Goal: Task Accomplishment & Management: Manage account settings

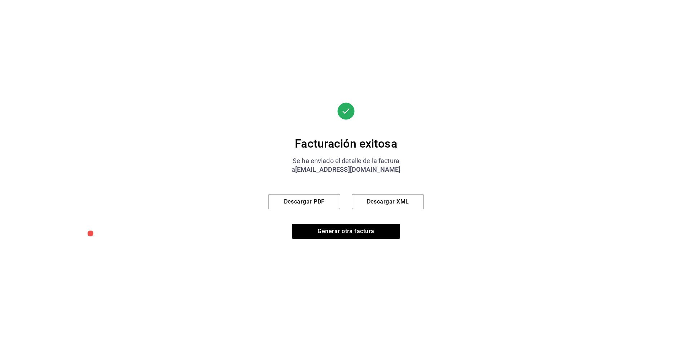
scroll to position [197, 0]
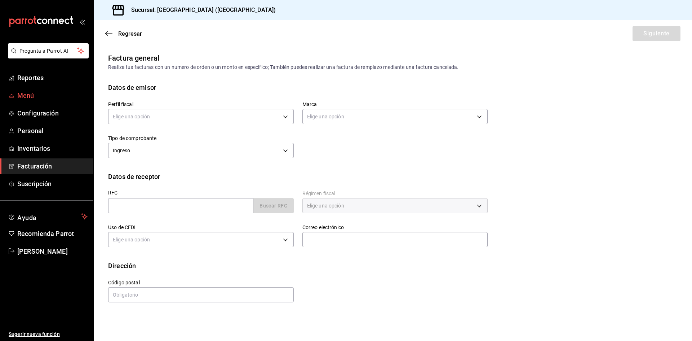
click at [31, 96] on span "Menú" at bounding box center [52, 95] width 70 height 10
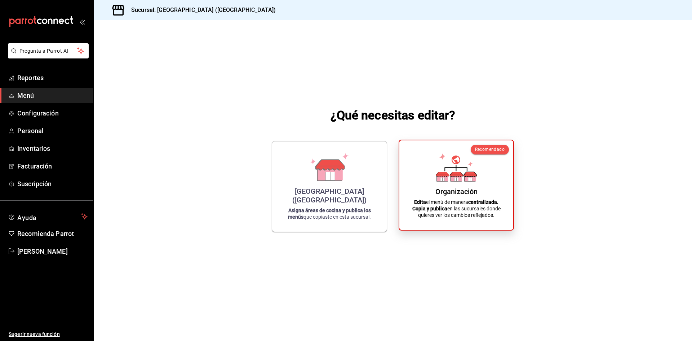
click at [481, 195] on div "Organización Edita el menú de manera centralizada. Copia y publica en las sucur…" at bounding box center [456, 185] width 97 height 78
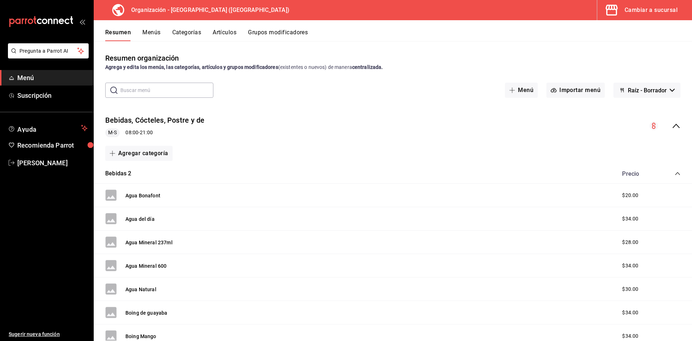
click at [224, 32] on button "Artículos" at bounding box center [225, 35] width 24 height 12
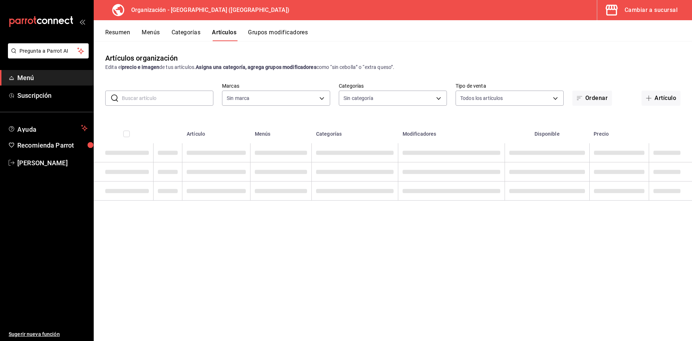
type input "fe492e78-c46b-4799-adcb-8373cd69b288"
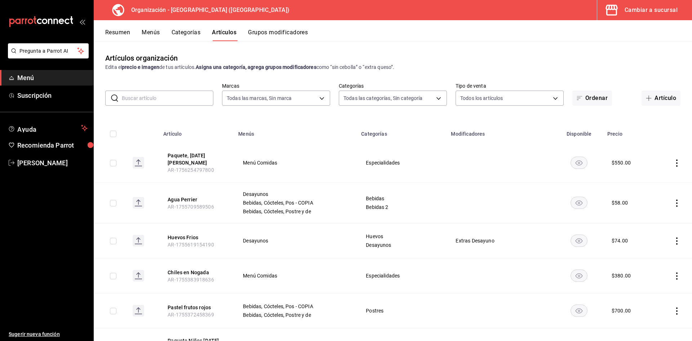
type input "a050a052-3ee4-4749-bb18-17a1bf8fb347,389dbda2-ccd0-448d-8e7f-dac5c986ad63,7be13…"
click at [642, 98] on button "Artículo" at bounding box center [661, 97] width 39 height 15
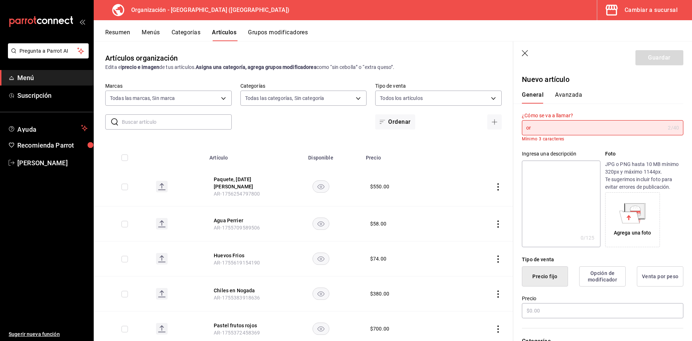
type input "o"
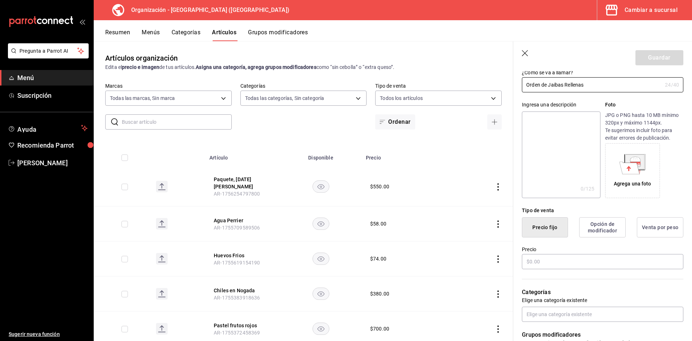
scroll to position [60, 0]
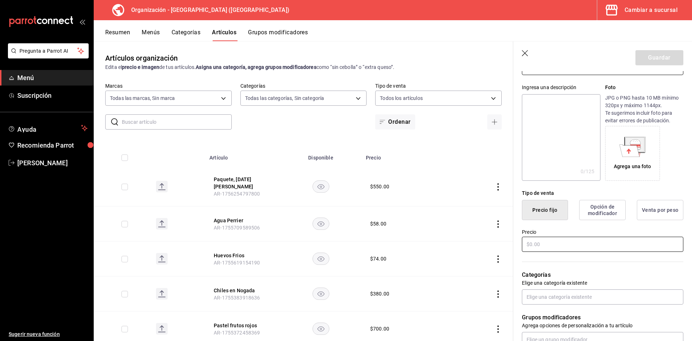
type input "Orden de Jaibas Rellenas"
click at [531, 242] on input "text" at bounding box center [603, 244] width 162 height 15
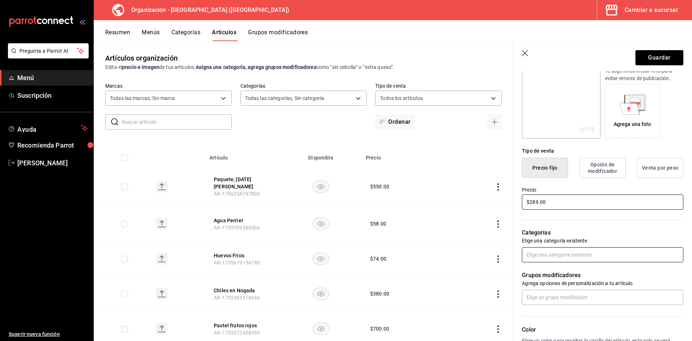
scroll to position [120, 0]
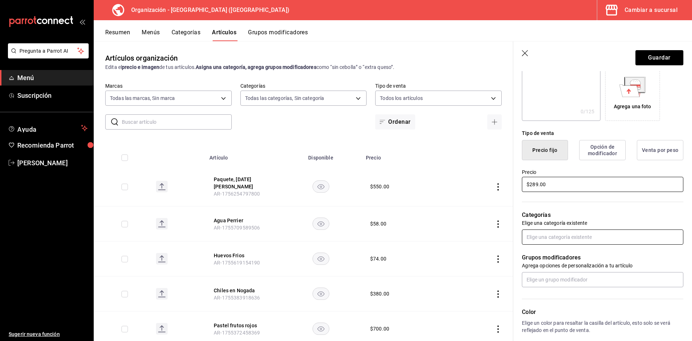
type input "$289.00"
click at [546, 236] on input "text" at bounding box center [603, 236] width 162 height 15
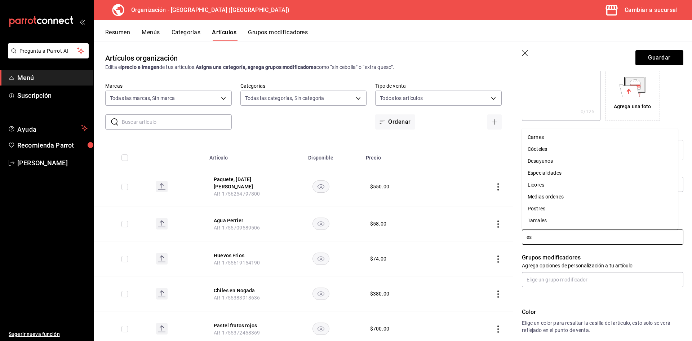
type input "esp"
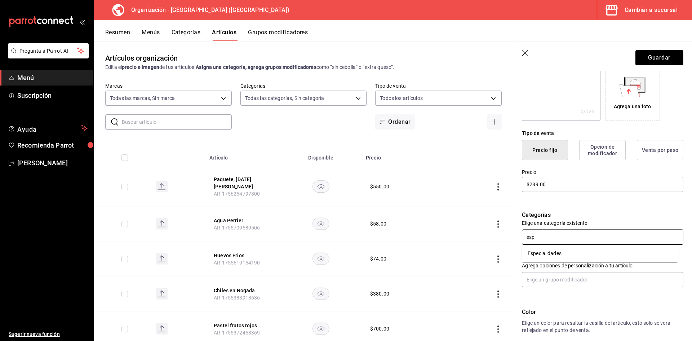
click at [546, 255] on li "Especialidades" at bounding box center [600, 253] width 156 height 12
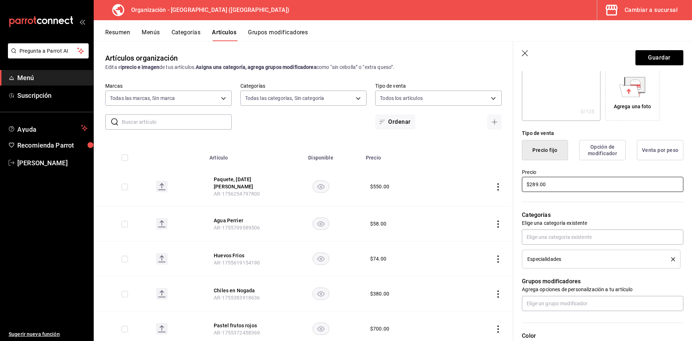
click at [537, 186] on input "$289.00" at bounding box center [603, 184] width 162 height 15
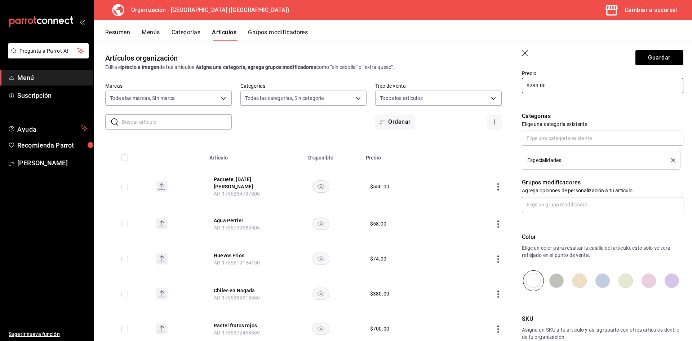
scroll to position [260, 0]
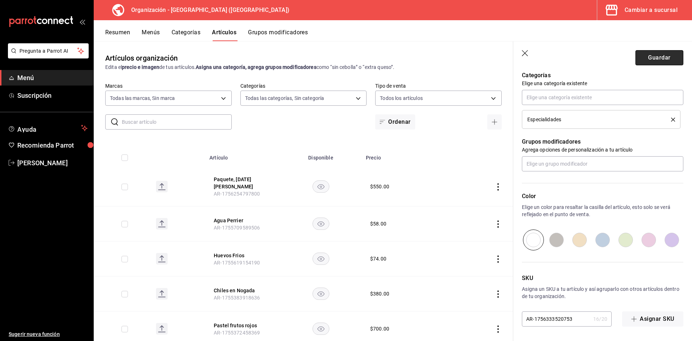
click at [650, 52] on button "Guardar" at bounding box center [660, 57] width 48 height 15
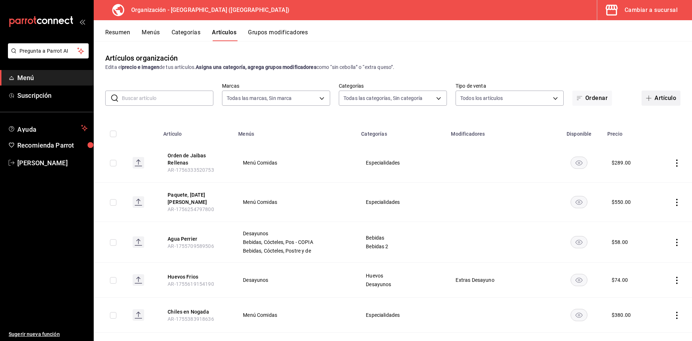
click at [651, 96] on button "Artículo" at bounding box center [661, 97] width 39 height 15
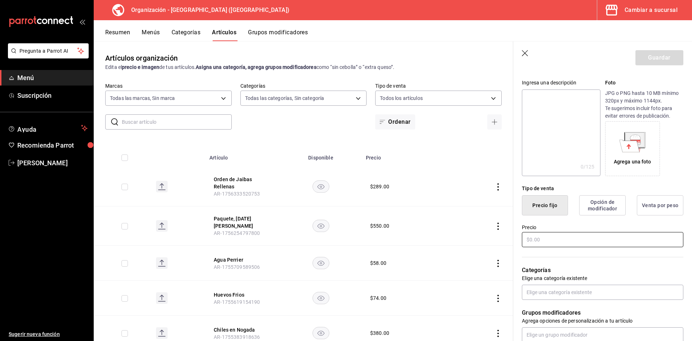
scroll to position [120, 0]
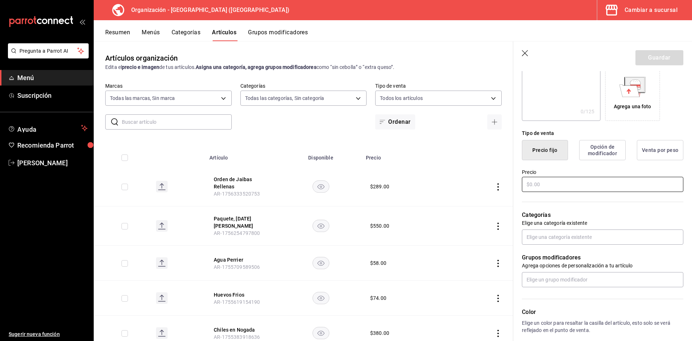
type input "Jaiba Rellena"
click at [580, 181] on input "text" at bounding box center [603, 184] width 162 height 15
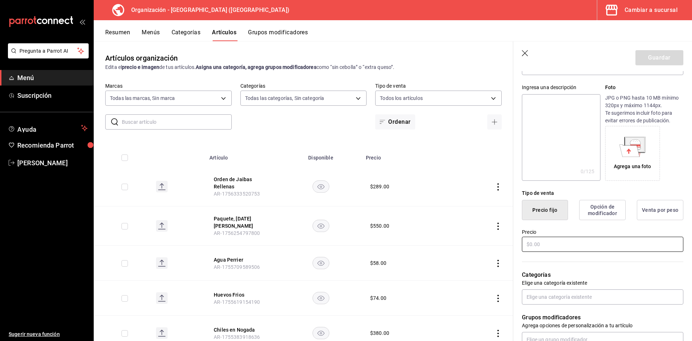
scroll to position [0, 0]
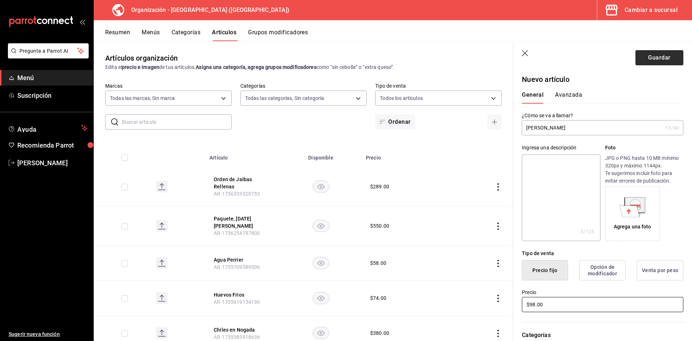
type input "$98.00"
click at [638, 58] on button "Guardar" at bounding box center [660, 57] width 48 height 15
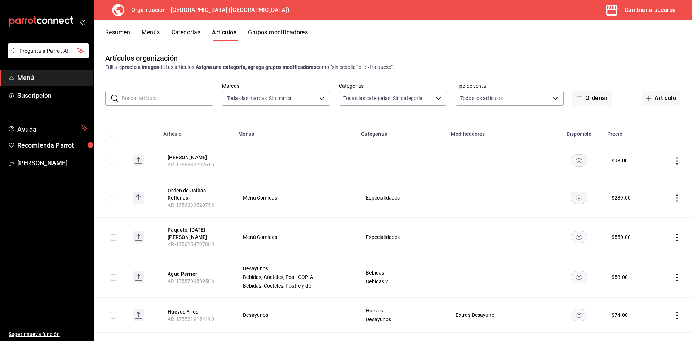
click at [674, 162] on icon "actions" at bounding box center [677, 160] width 7 height 7
click at [633, 176] on icon at bounding box center [632, 177] width 9 height 9
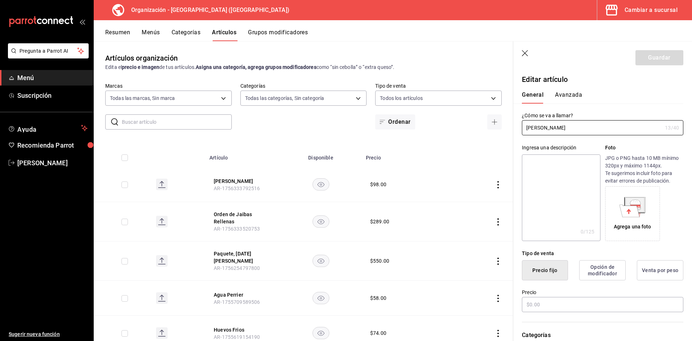
type input "$98.00"
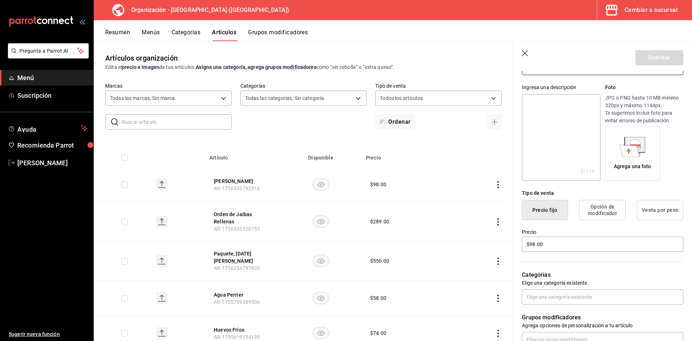
scroll to position [120, 0]
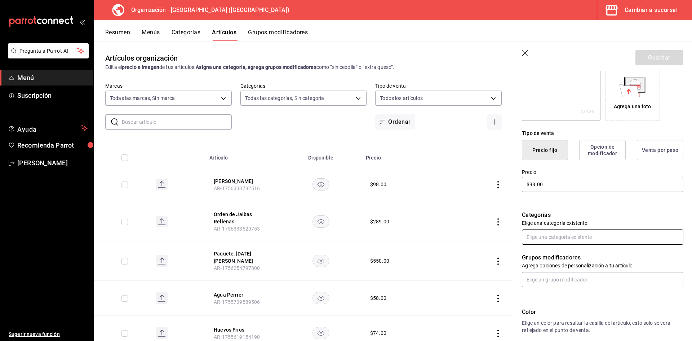
click at [566, 230] on input "text" at bounding box center [603, 236] width 162 height 15
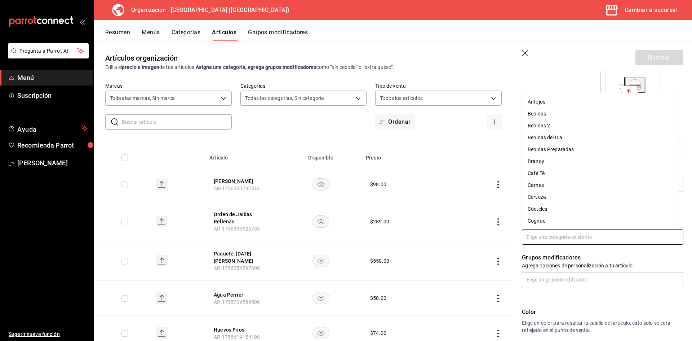
type input "e"
type input "esp"
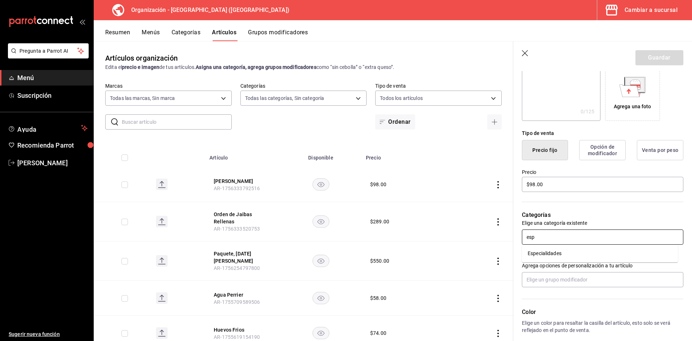
click at [549, 256] on li "Especialidades" at bounding box center [600, 253] width 156 height 12
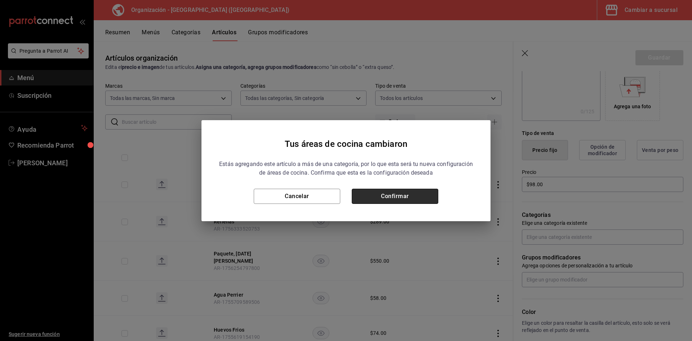
click at [397, 197] on button "Confirmar" at bounding box center [395, 196] width 87 height 15
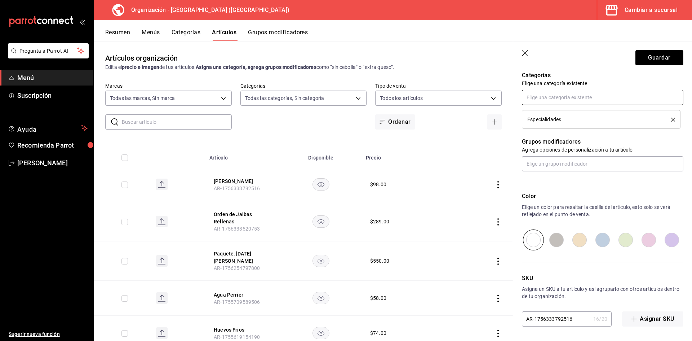
scroll to position [0, 0]
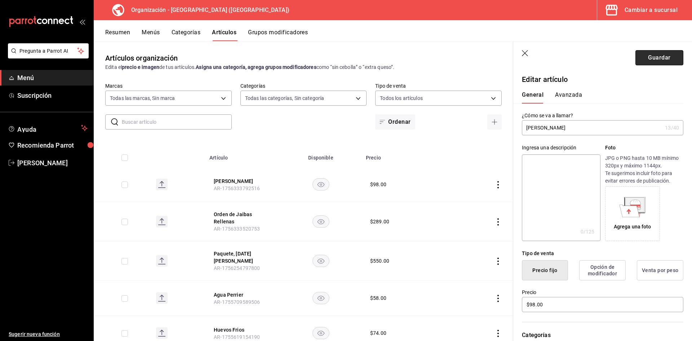
click at [653, 55] on button "Guardar" at bounding box center [660, 57] width 48 height 15
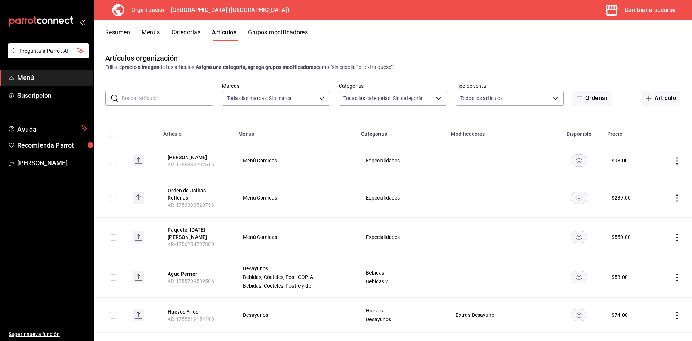
click at [146, 101] on input "text" at bounding box center [168, 98] width 92 height 14
type input "gu"
click at [272, 34] on button "Grupos modificadores" at bounding box center [278, 35] width 60 height 12
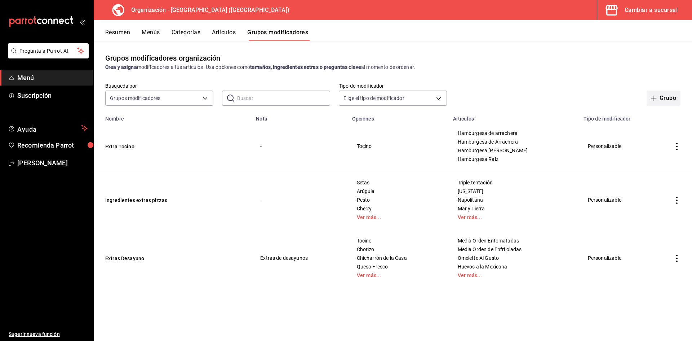
click at [658, 96] on span "button" at bounding box center [655, 98] width 9 height 6
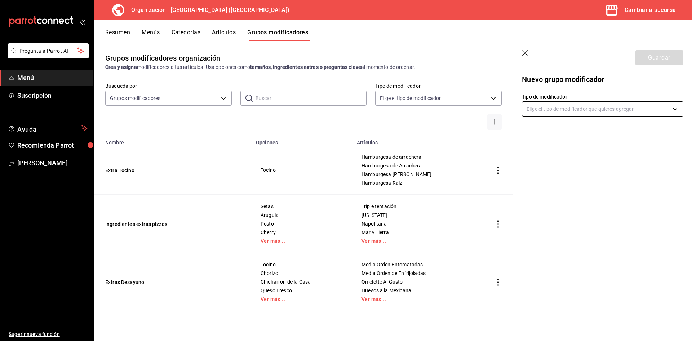
click at [552, 111] on body "Pregunta a Parrot AI Menú Suscripción Ayuda Recomienda Parrot Alejandro Muro Su…" at bounding box center [346, 170] width 692 height 341
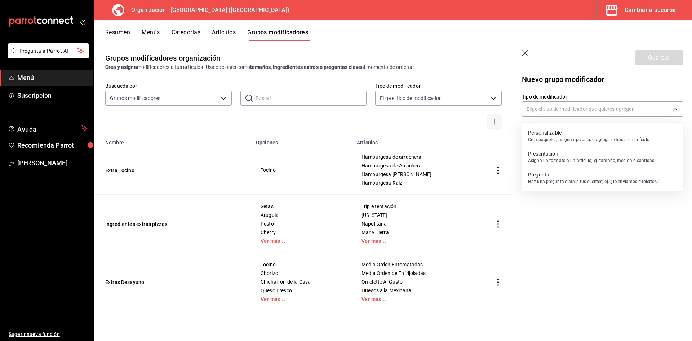
click at [557, 109] on div at bounding box center [346, 170] width 692 height 341
click at [574, 114] on body "Pregunta a Parrot AI Menú Suscripción Ayuda Recomienda Parrot Alejandro Muro Su…" at bounding box center [346, 170] width 692 height 341
click at [573, 141] on p "Crea paquetes, asigna opciones o agrega extras a un artículo." at bounding box center [589, 139] width 123 height 6
type input "CUSTOMIZABLE"
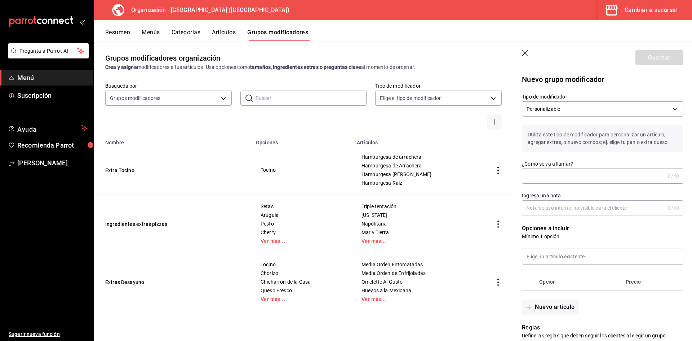
click at [569, 169] on input "¿Cómo se va a llamar?" at bounding box center [593, 176] width 143 height 14
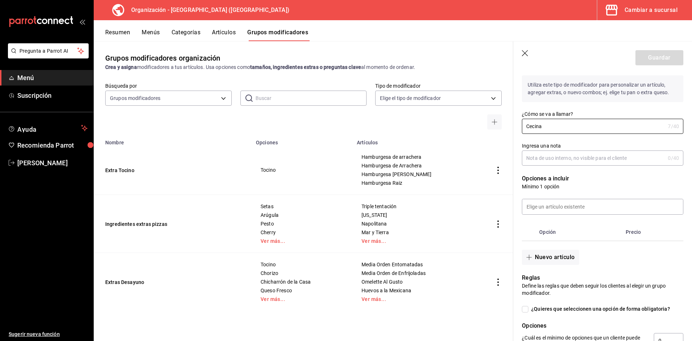
scroll to position [60, 0]
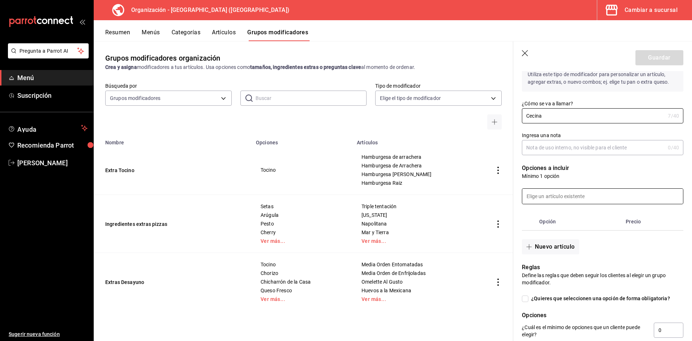
type input "Cecina"
click at [569, 196] on input at bounding box center [602, 196] width 161 height 15
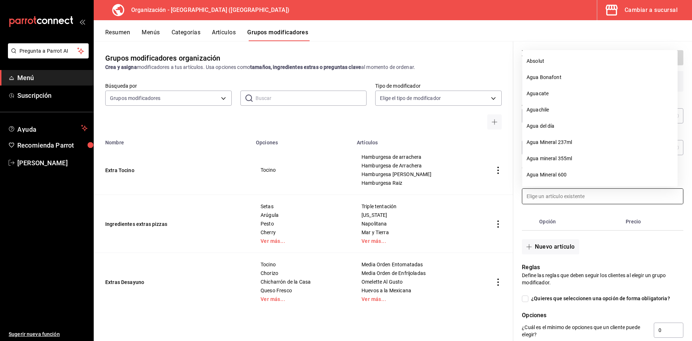
type input "c"
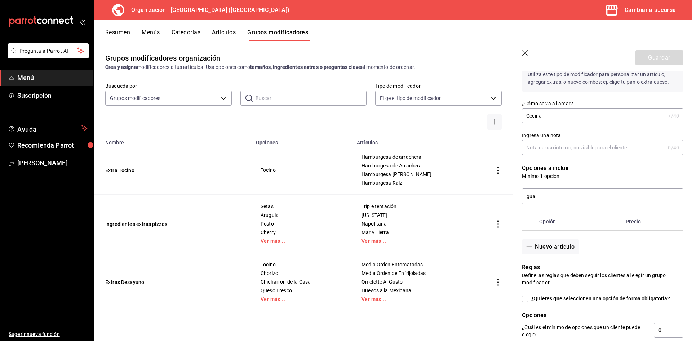
click at [523, 215] on th "optionsTable" at bounding box center [529, 221] width 14 height 17
click at [555, 195] on input "gua" at bounding box center [602, 196] width 161 height 15
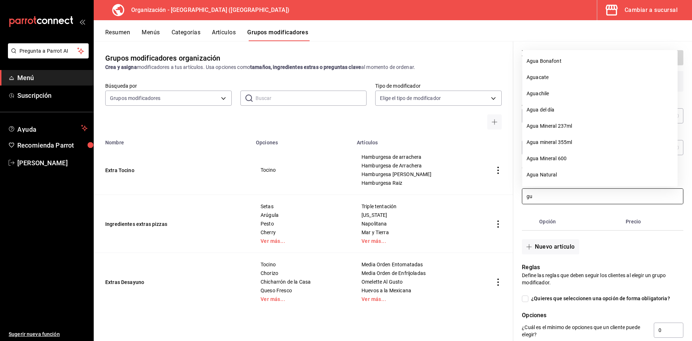
type input "g"
type input "a"
type input "c"
click at [561, 249] on button "Nuevo artículo" at bounding box center [550, 246] width 57 height 15
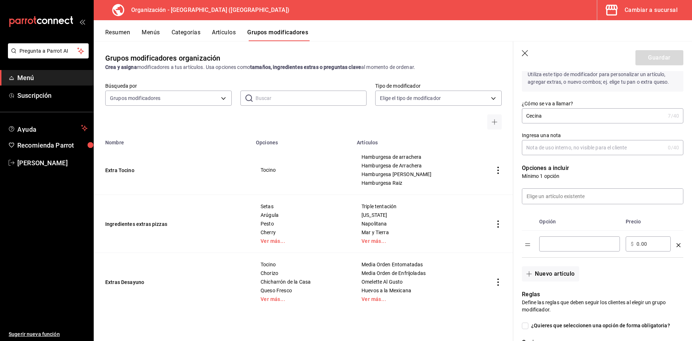
click at [574, 237] on div "​" at bounding box center [579, 243] width 81 height 15
type input "Cecina"
click at [651, 246] on input "0.00" at bounding box center [651, 243] width 29 height 7
drag, startPoint x: 631, startPoint y: 242, endPoint x: 640, endPoint y: 240, distance: 8.8
click at [636, 240] on div "​ $ 0.00 ​" at bounding box center [648, 243] width 45 height 15
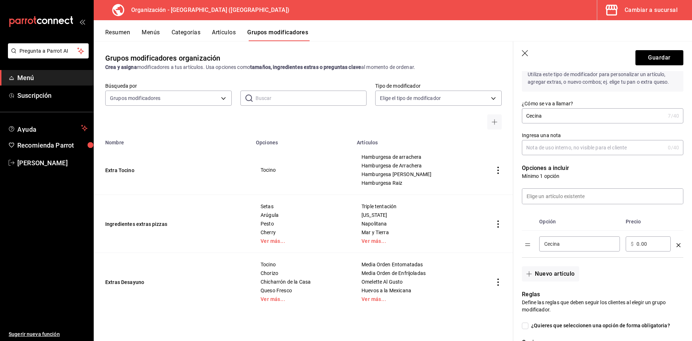
click at [642, 240] on div "​ $ 0.00 ​" at bounding box center [648, 243] width 45 height 15
click at [656, 240] on input "0.00" at bounding box center [651, 243] width 29 height 7
type input "0.00"
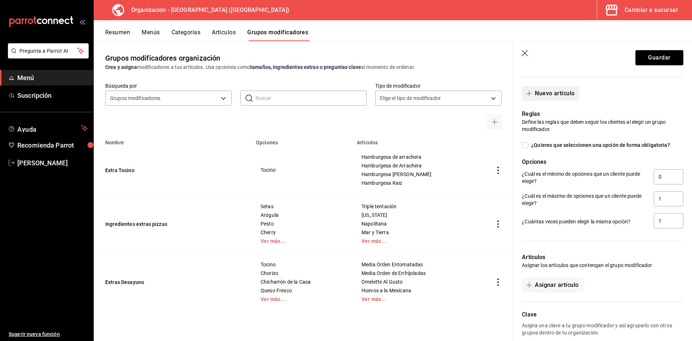
scroll to position [278, 0]
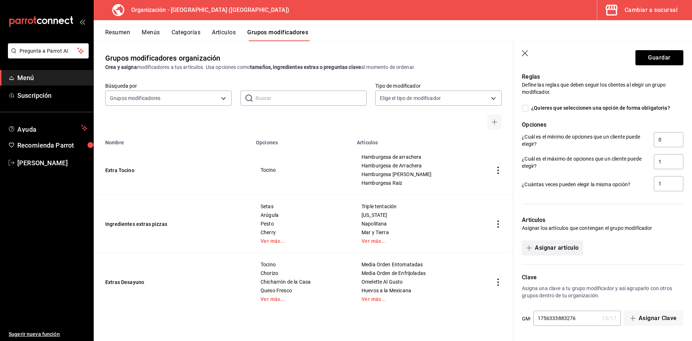
type input "89.00"
click at [564, 248] on button "Asignar artículo" at bounding box center [552, 247] width 61 height 15
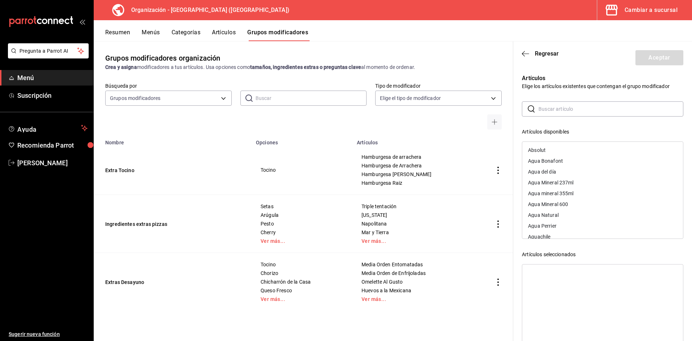
click at [574, 112] on input "text" at bounding box center [611, 109] width 145 height 14
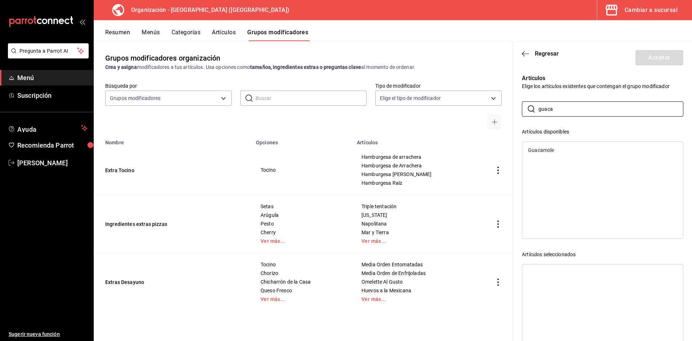
type input "guaca"
click at [568, 149] on div "Guacamole" at bounding box center [602, 150] width 161 height 11
click at [659, 61] on button "Aceptar" at bounding box center [660, 57] width 48 height 15
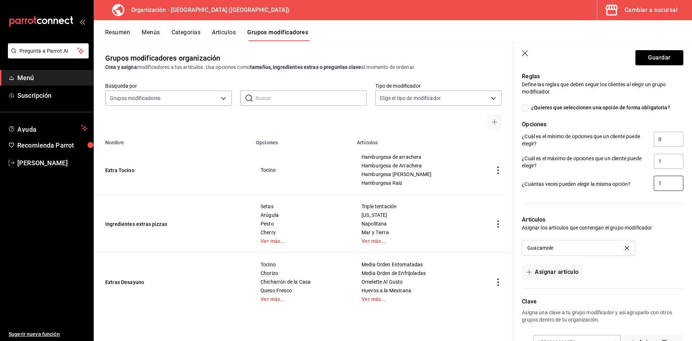
click at [667, 181] on input "1" at bounding box center [669, 183] width 30 height 15
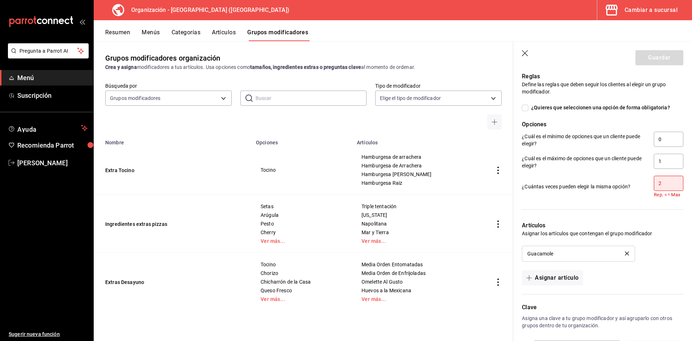
type input "2"
click at [664, 228] on p "Artículos" at bounding box center [603, 225] width 162 height 9
click at [666, 174] on div "¿Cuántas veces pueden elegir la misma opción? 2 Rep. <= Max" at bounding box center [599, 184] width 167 height 28
click at [669, 160] on input "1" at bounding box center [669, 161] width 30 height 15
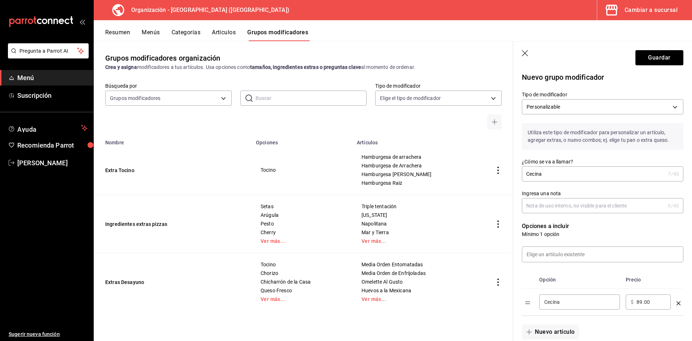
scroll to position [0, 0]
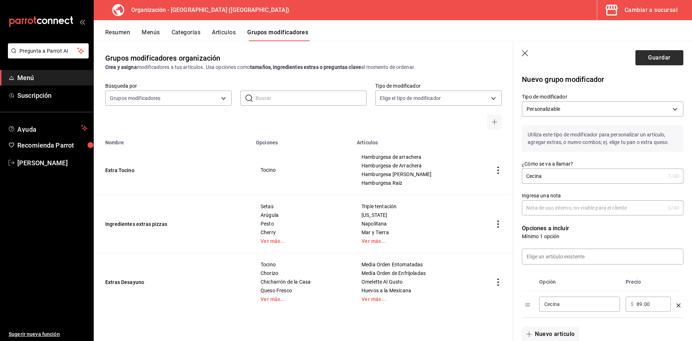
type input "2"
click at [644, 55] on button "Guardar" at bounding box center [660, 57] width 48 height 15
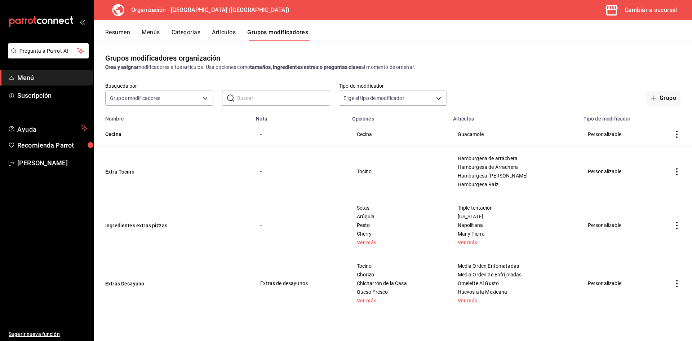
click at [676, 132] on icon "actions" at bounding box center [677, 134] width 7 height 7
click at [568, 139] on div at bounding box center [346, 170] width 692 height 341
click at [150, 32] on button "Menús" at bounding box center [151, 35] width 18 height 12
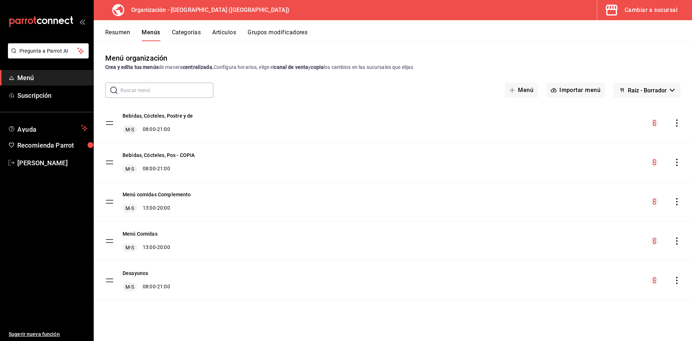
drag, startPoint x: 677, startPoint y: 239, endPoint x: 463, endPoint y: 188, distance: 220.1
drag, startPoint x: 463, startPoint y: 188, endPoint x: 679, endPoint y: 240, distance: 222.6
click at [679, 240] on icon "actions" at bounding box center [677, 240] width 7 height 7
click at [621, 277] on span "Copiar en otra sucursal" at bounding box center [620, 278] width 88 height 8
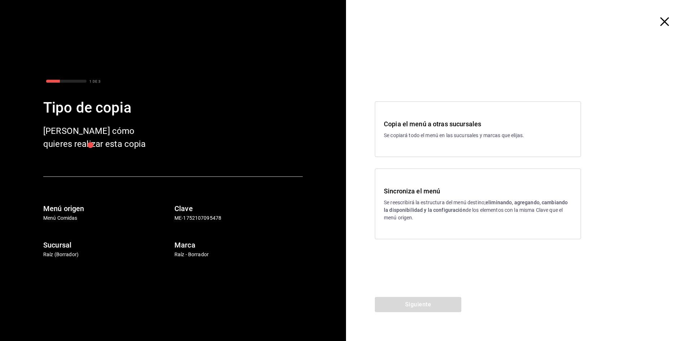
click at [410, 204] on p "Se reescribirá la estructura del menú destino; eliminando, agregando, cambiando…" at bounding box center [478, 210] width 188 height 23
click at [414, 301] on button "Siguiente" at bounding box center [418, 304] width 87 height 15
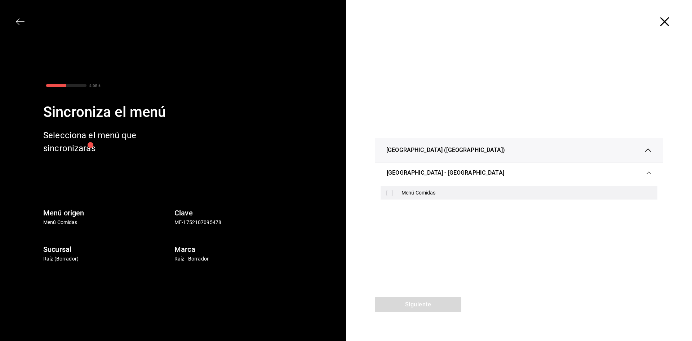
click at [423, 191] on div "Menú Comidas" at bounding box center [527, 193] width 250 height 8
checkbox input "true"
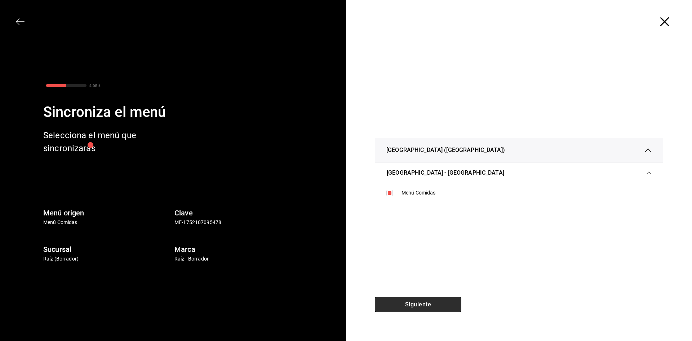
click at [423, 307] on button "Siguiente" at bounding box center [418, 304] width 87 height 15
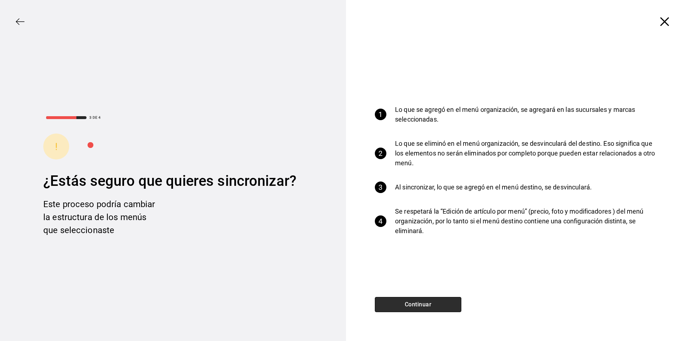
click at [423, 306] on button "Continuar" at bounding box center [418, 304] width 87 height 15
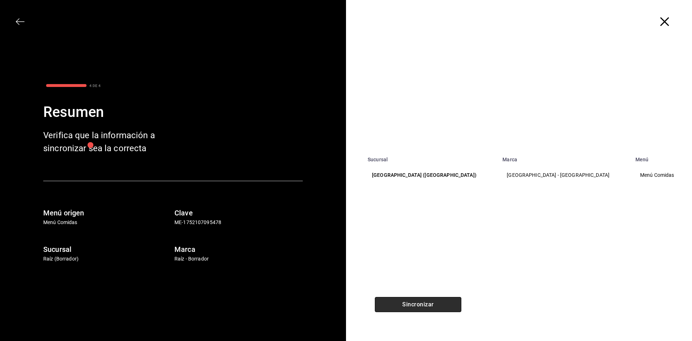
click at [423, 306] on button "Sincronizar" at bounding box center [418, 304] width 87 height 15
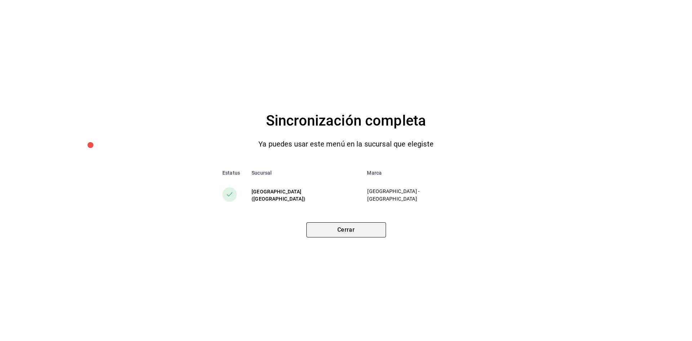
click at [346, 235] on button "Cerrar" at bounding box center [346, 229] width 80 height 15
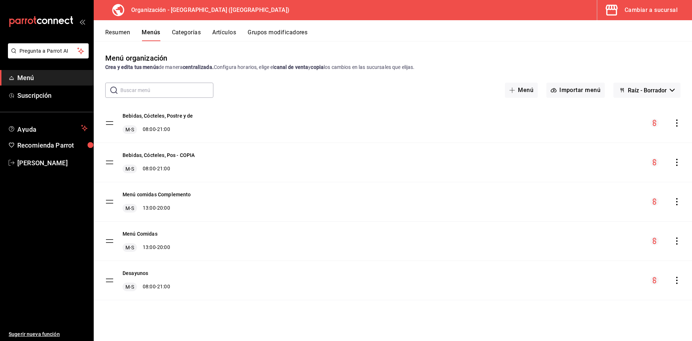
click at [676, 201] on icon "actions" at bounding box center [677, 201] width 7 height 7
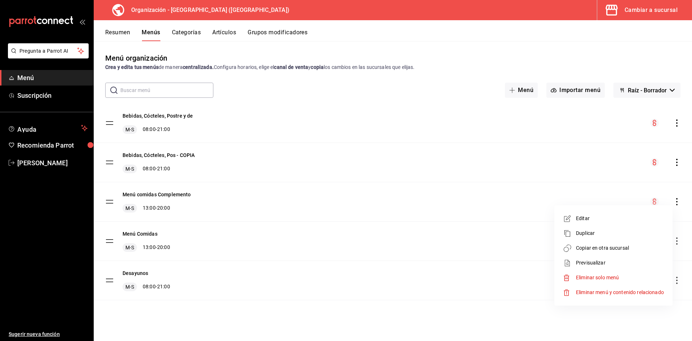
click at [616, 247] on span "Copiar en otra sucursal" at bounding box center [620, 248] width 88 height 8
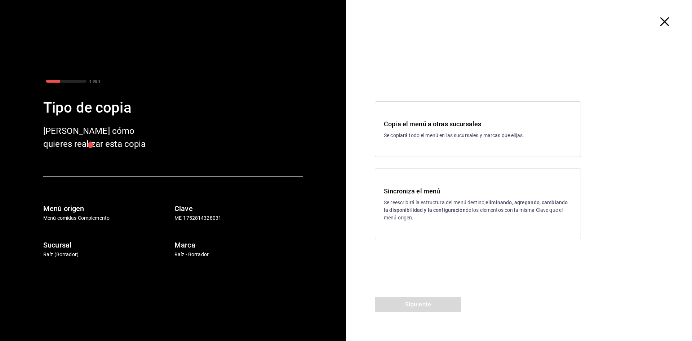
click at [414, 216] on p "Se reescribirá la estructura del menú destino; eliminando, agregando, cambiando…" at bounding box center [478, 210] width 188 height 23
click at [416, 303] on button "Siguiente" at bounding box center [418, 304] width 87 height 15
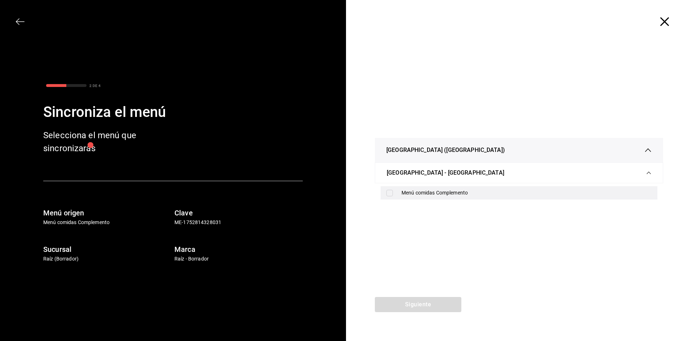
click at [389, 190] on input "checkbox" at bounding box center [390, 193] width 6 height 6
checkbox input "true"
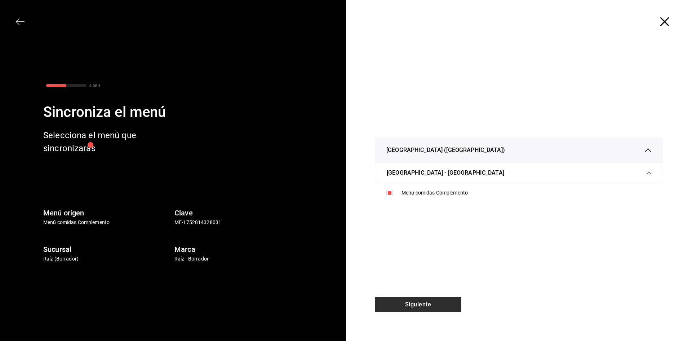
click at [426, 300] on button "Siguiente" at bounding box center [418, 304] width 87 height 15
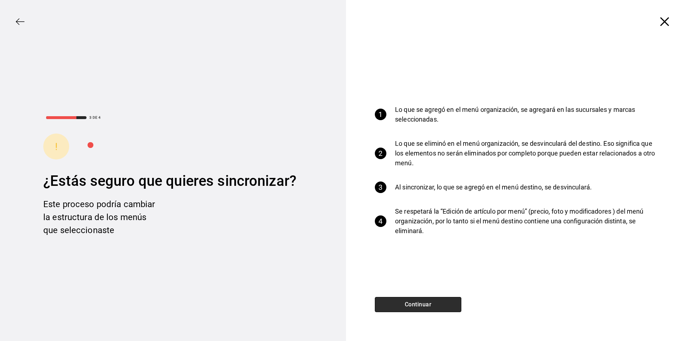
click at [425, 300] on button "Continuar" at bounding box center [418, 304] width 87 height 15
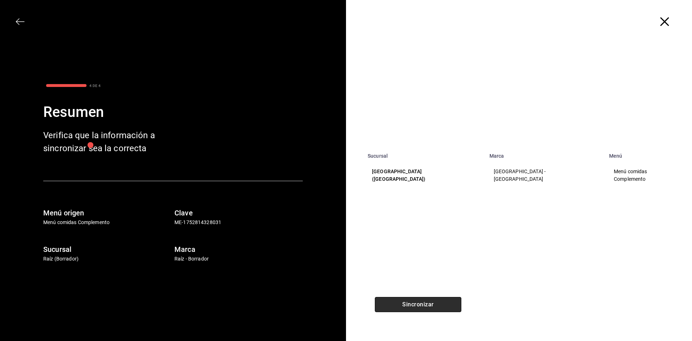
click at [432, 299] on button "Sincronizar" at bounding box center [418, 304] width 87 height 15
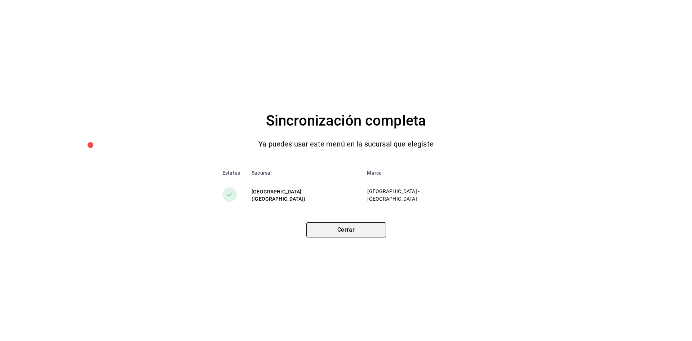
click at [351, 230] on button "Cerrar" at bounding box center [346, 229] width 80 height 15
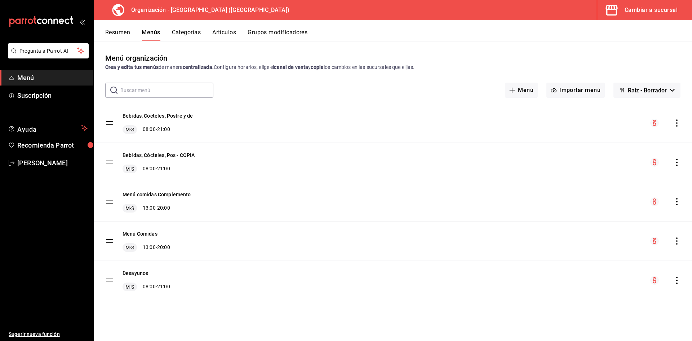
click at [224, 30] on button "Artículos" at bounding box center [224, 35] width 24 height 12
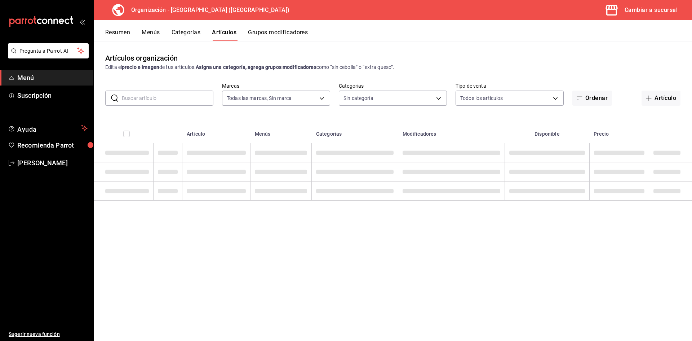
type input "fe492e78-c46b-4799-adcb-8373cd69b288"
type input "a050a052-3ee4-4749-bb18-17a1bf8fb347,389dbda2-ccd0-448d-8e7f-dac5c986ad63,7be13…"
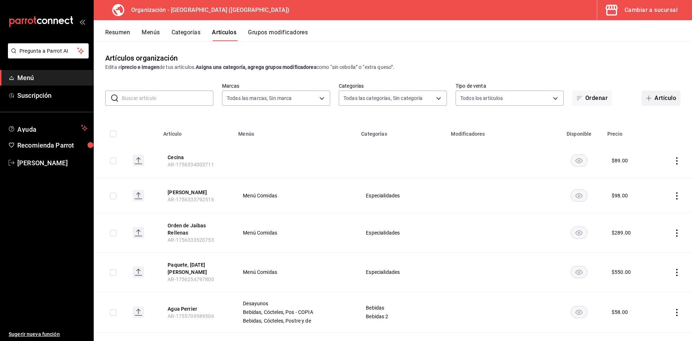
click at [647, 95] on button "Artículo" at bounding box center [661, 97] width 39 height 15
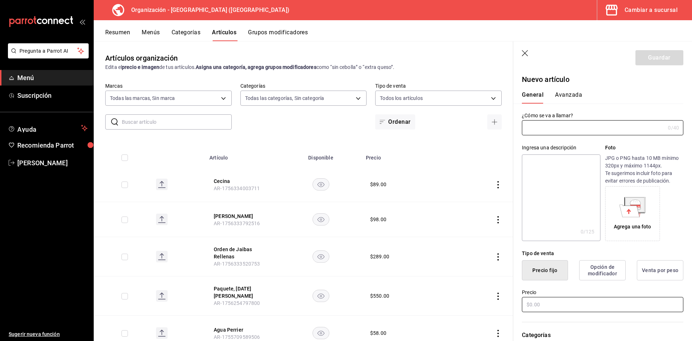
click at [543, 310] on input "text" at bounding box center [603, 304] width 162 height 15
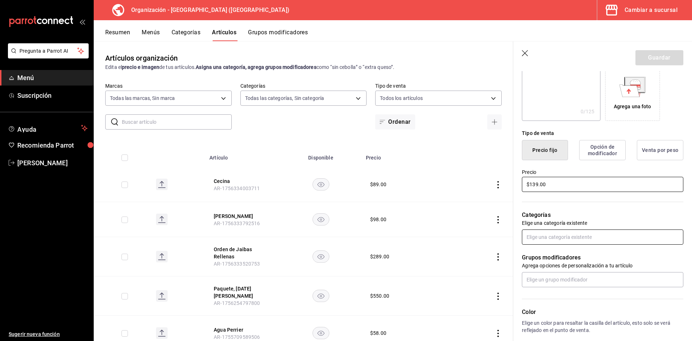
type input "$139.00"
click at [559, 234] on input "text" at bounding box center [603, 236] width 162 height 15
type input "teq"
click at [576, 251] on li "Tequila" at bounding box center [600, 253] width 156 height 12
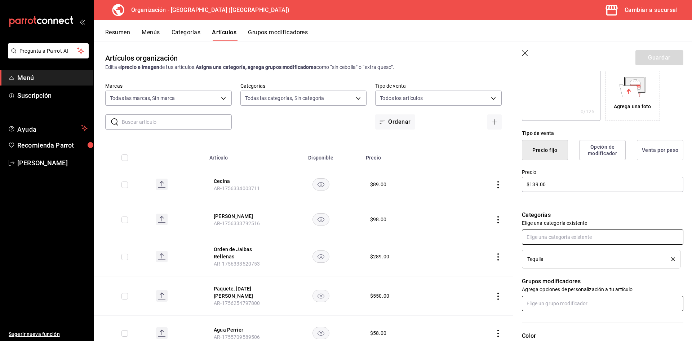
scroll to position [0, 0]
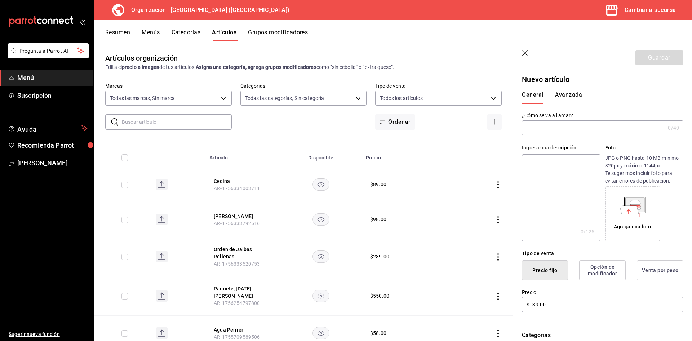
click at [579, 128] on input "text" at bounding box center [593, 127] width 143 height 14
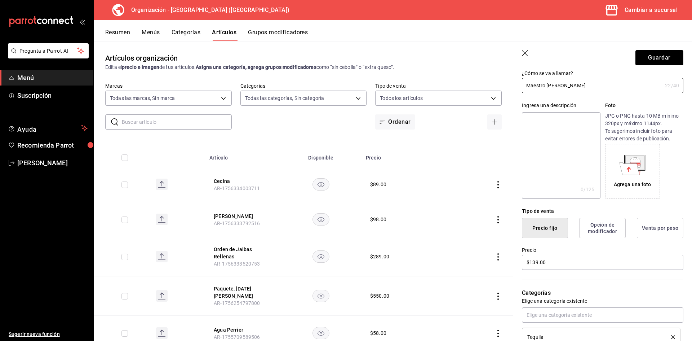
scroll to position [60, 0]
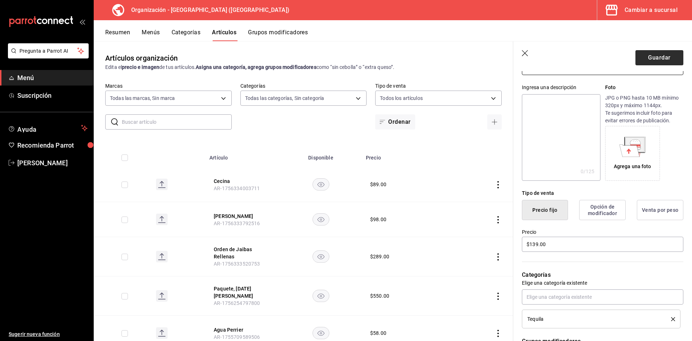
type input "Maestro Dobel Diamante"
click at [646, 55] on button "Guardar" at bounding box center [660, 57] width 48 height 15
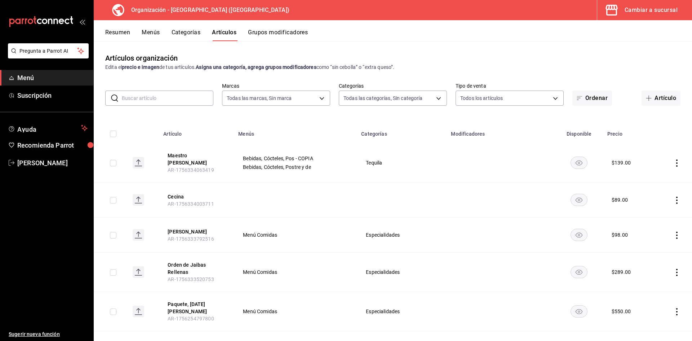
click at [157, 35] on button "Menús" at bounding box center [151, 35] width 18 height 12
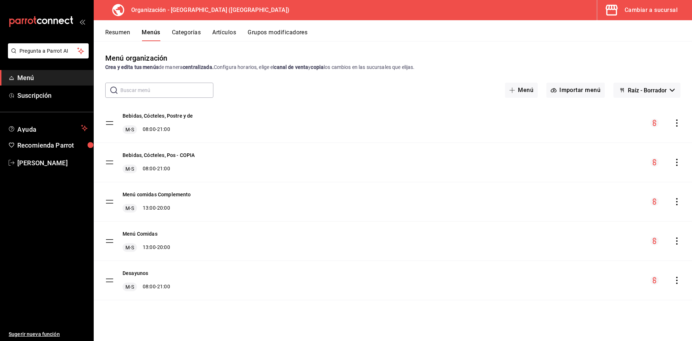
click at [677, 124] on icon "actions" at bounding box center [676, 122] width 1 height 7
click at [585, 169] on span "Copiar en otra sucursal" at bounding box center [620, 169] width 88 height 8
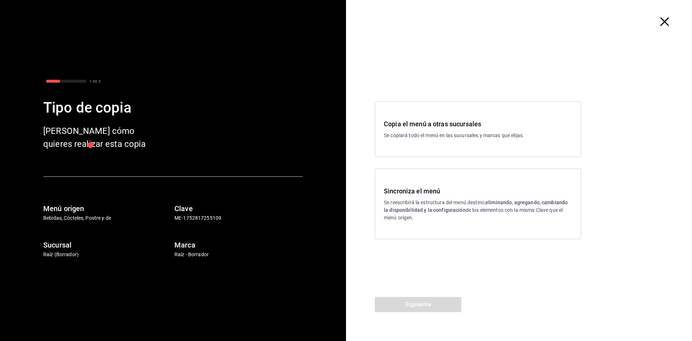
click at [446, 200] on p "Se reescribirá la estructura del menú destino; eliminando, agregando, cambiando…" at bounding box center [478, 210] width 188 height 23
click at [419, 306] on button "Siguiente" at bounding box center [418, 304] width 87 height 15
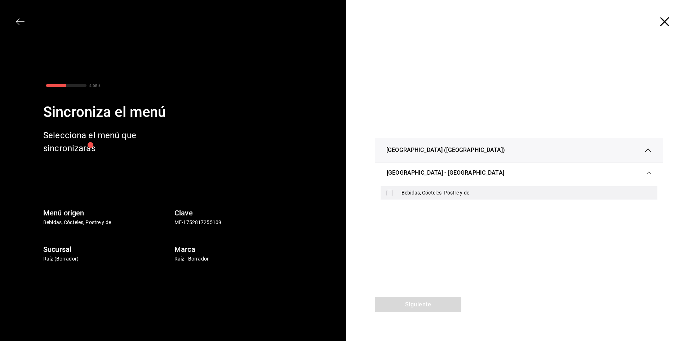
click at [421, 187] on div "Bebidas, Cócteles, Postre y de" at bounding box center [519, 192] width 277 height 13
checkbox input "true"
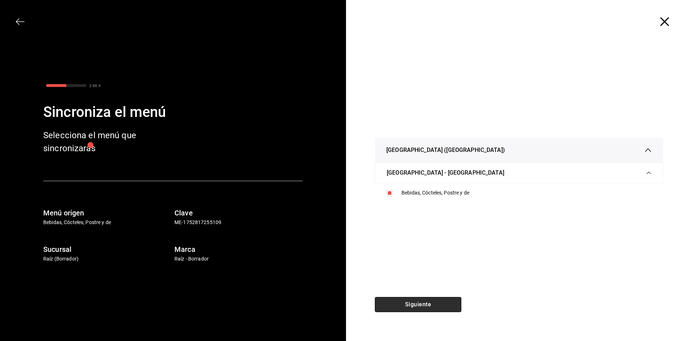
click at [421, 304] on button "Siguiente" at bounding box center [418, 304] width 87 height 15
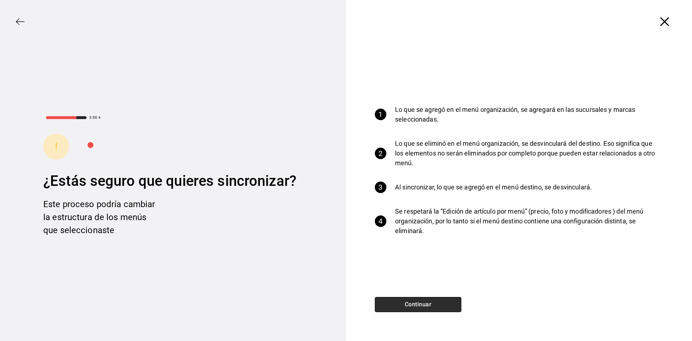
click at [421, 304] on button "Continuar" at bounding box center [418, 304] width 87 height 15
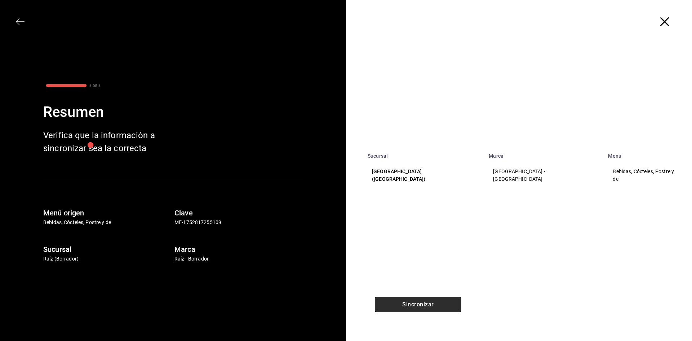
click at [421, 304] on button "Sincronizar" at bounding box center [418, 304] width 87 height 15
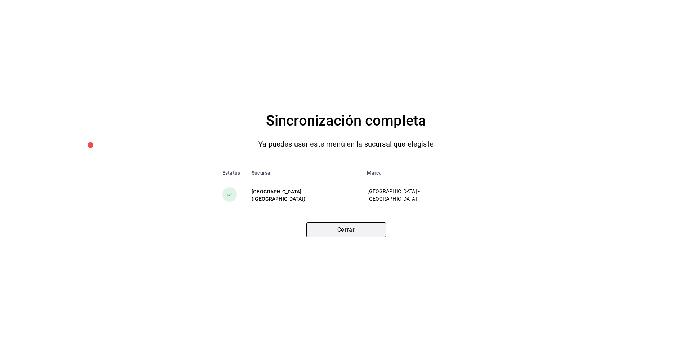
click at [360, 229] on button "Cerrar" at bounding box center [346, 229] width 80 height 15
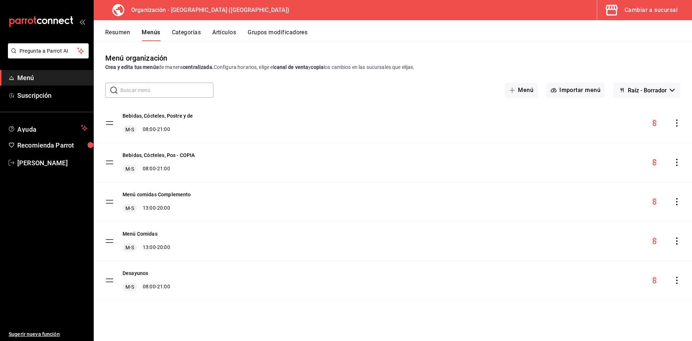
click at [223, 31] on button "Artículos" at bounding box center [224, 35] width 24 height 12
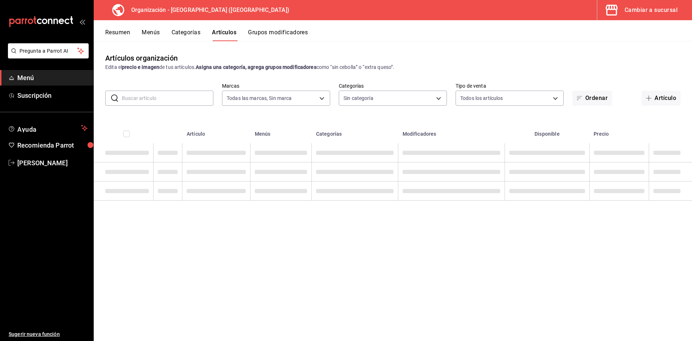
type input "fe492e78-c46b-4799-adcb-8373cd69b288"
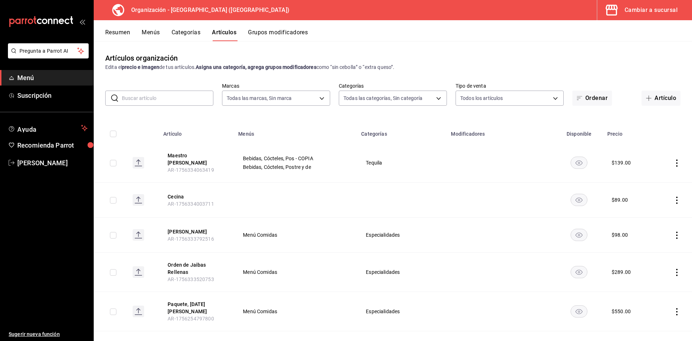
type input "a050a052-3ee4-4749-bb18-17a1bf8fb347,389dbda2-ccd0-448d-8e7f-dac5c986ad63,7be13…"
click at [171, 98] on input "text" at bounding box center [168, 98] width 92 height 14
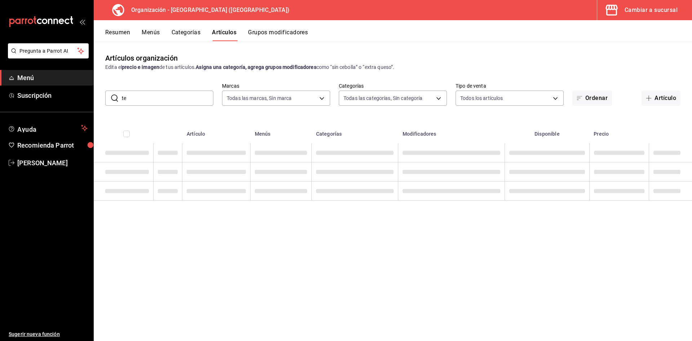
type input "t"
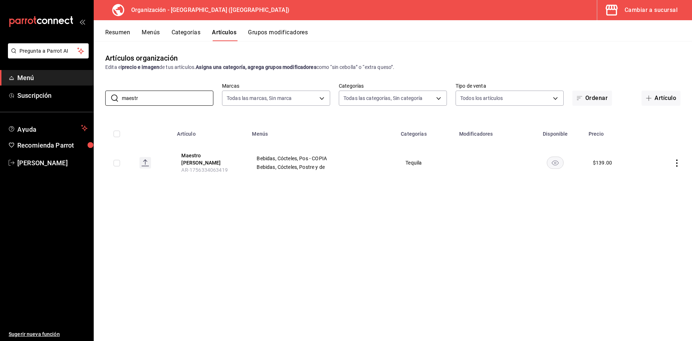
type input "maestr"
click at [156, 32] on button "Menús" at bounding box center [151, 35] width 18 height 12
